Goal: Information Seeking & Learning: Check status

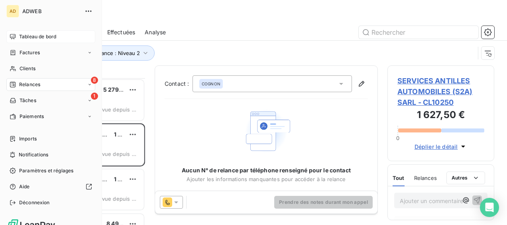
scroll to position [140, 100]
click at [33, 71] on span "Clients" at bounding box center [28, 68] width 16 height 7
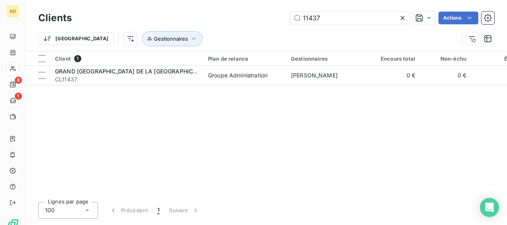
drag, startPoint x: 353, startPoint y: 20, endPoint x: 276, endPoint y: 20, distance: 76.9
click at [276, 20] on div "11437 Actions" at bounding box center [287, 18] width 413 height 13
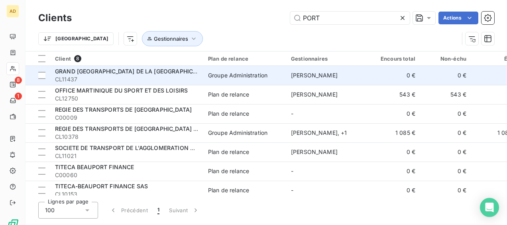
type input "PORT"
click at [153, 69] on span "GRAND [GEOGRAPHIC_DATA] DE LA [GEOGRAPHIC_DATA]" at bounding box center [133, 71] width 157 height 7
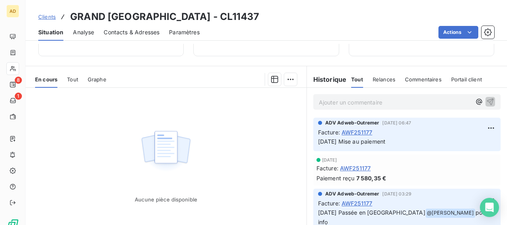
scroll to position [174, 0]
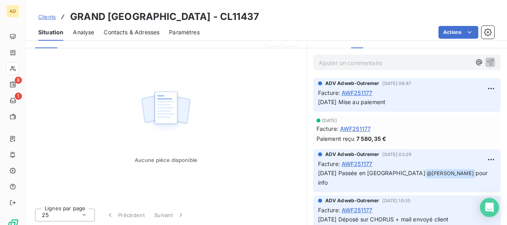
click at [351, 92] on span "AWF251177" at bounding box center [356, 92] width 31 height 8
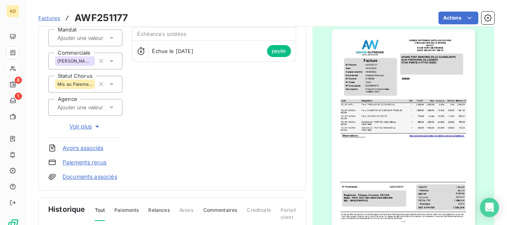
scroll to position [40, 0]
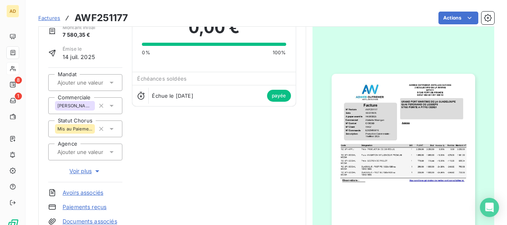
click at [365, 126] on img "button" at bounding box center [402, 175] width 143 height 202
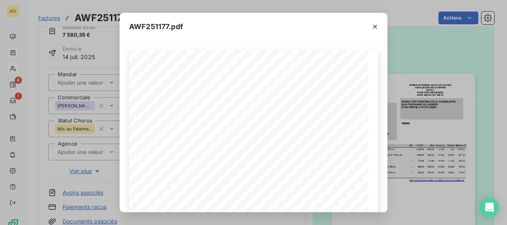
click at [366, 37] on div at bounding box center [374, 26] width 25 height 27
click at [376, 30] on icon "button" at bounding box center [375, 27] width 8 height 8
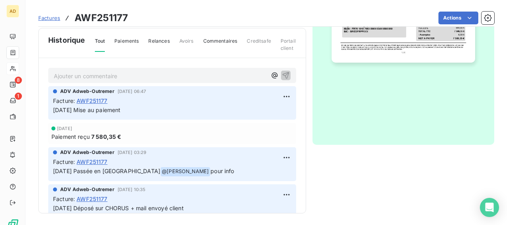
scroll to position [94, 0]
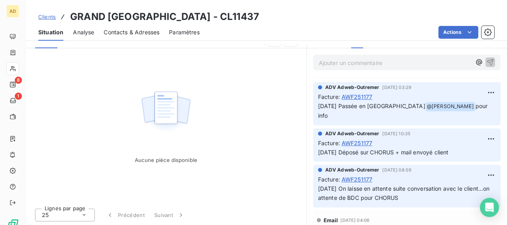
scroll to position [80, 0]
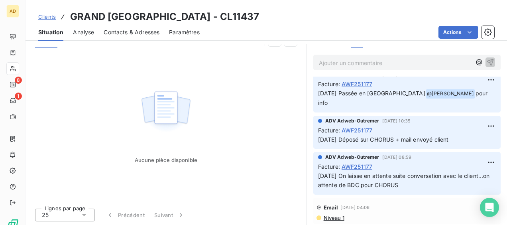
click at [337, 217] on span "Niveau 1" at bounding box center [334, 217] width 22 height 6
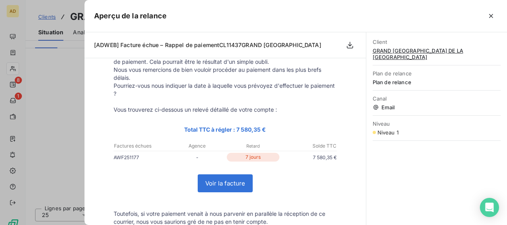
scroll to position [0, 0]
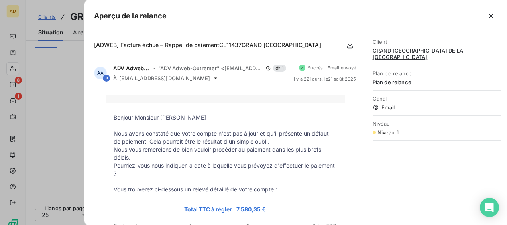
click at [50, 84] on div at bounding box center [253, 112] width 507 height 225
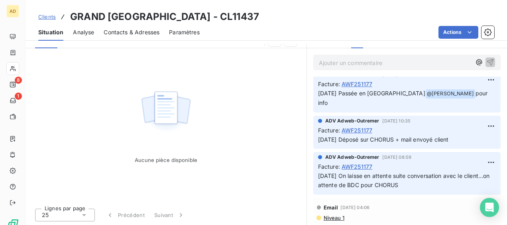
click at [86, 31] on span "Analyse" at bounding box center [83, 32] width 21 height 8
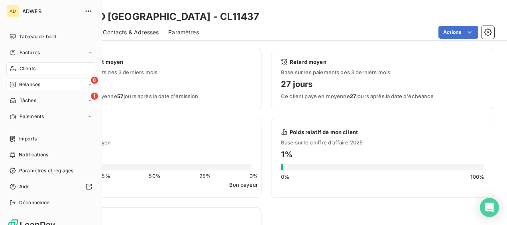
click at [20, 82] on span "Relances" at bounding box center [29, 84] width 21 height 7
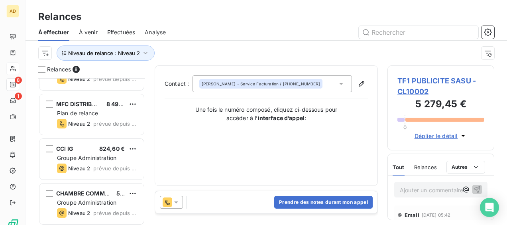
scroll to position [40, 0]
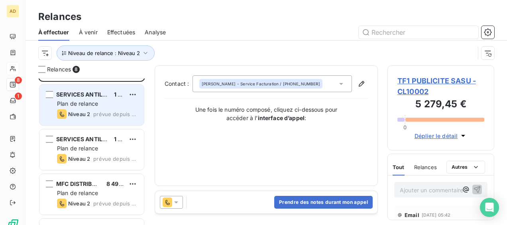
click at [88, 111] on span "Niveau 2" at bounding box center [79, 114] width 22 height 6
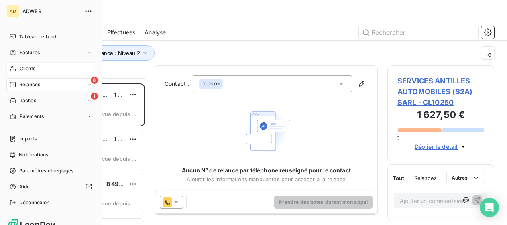
click at [26, 70] on span "Clients" at bounding box center [28, 68] width 16 height 7
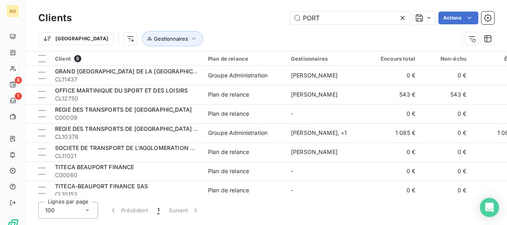
drag, startPoint x: 338, startPoint y: 20, endPoint x: 251, endPoint y: 23, distance: 86.5
click at [251, 23] on div "PORT Actions" at bounding box center [287, 18] width 413 height 13
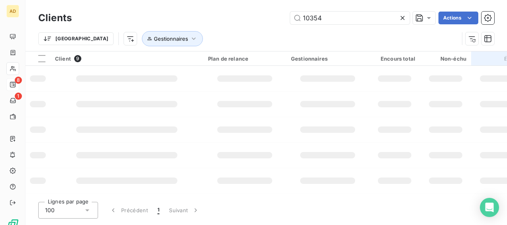
type input "10354"
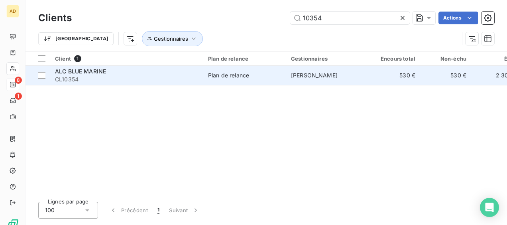
click at [220, 80] on td "Plan de relance" at bounding box center [244, 75] width 83 height 19
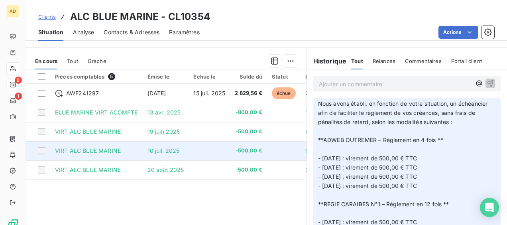
scroll to position [168, 0]
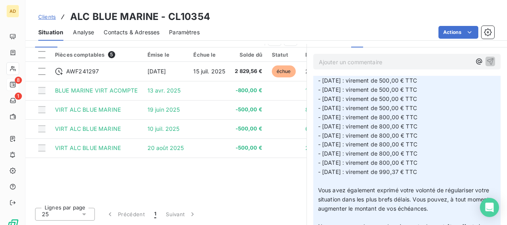
scroll to position [717, 0]
